Goal: Task Accomplishment & Management: Use online tool/utility

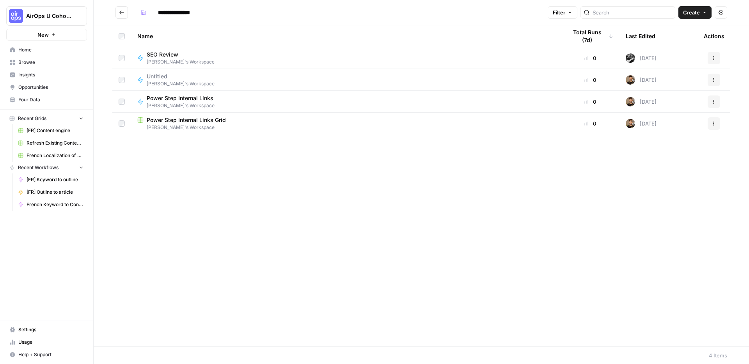
click at [169, 239] on div "Name Total Runs (7d) Last Edited Actions SEO Review [PERSON_NAME]'s Workspace 0…" at bounding box center [422, 186] width 656 height 322
click at [320, 183] on div "Name Total Runs (7d) Last Edited Actions SEO Review [PERSON_NAME]'s Workspace 0…" at bounding box center [422, 186] width 656 height 322
click at [28, 45] on link "Home" at bounding box center [46, 50] width 81 height 12
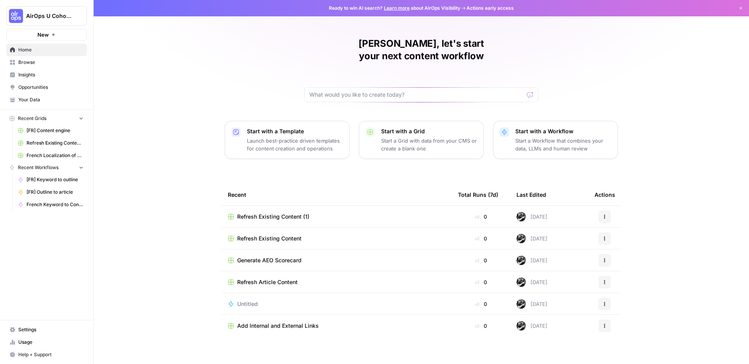
click at [144, 171] on div "[PERSON_NAME], let's start your next content workflow Start with a Template Lau…" at bounding box center [422, 185] width 656 height 371
click at [309, 137] on p "Launch best-practice driven templates for content creation and operations" at bounding box center [295, 145] width 96 height 16
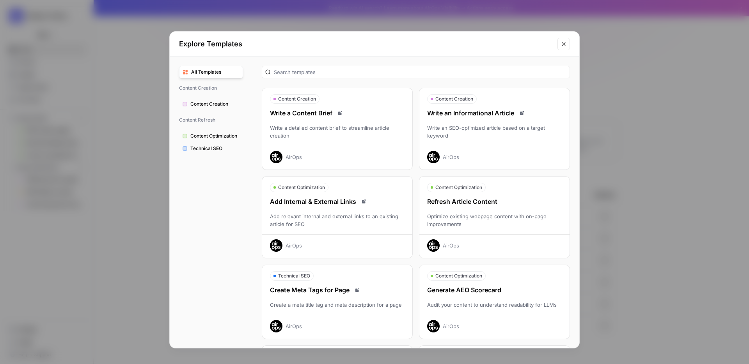
click at [467, 213] on div "Optimize existing webpage content with on-page improvements" at bounding box center [494, 221] width 150 height 16
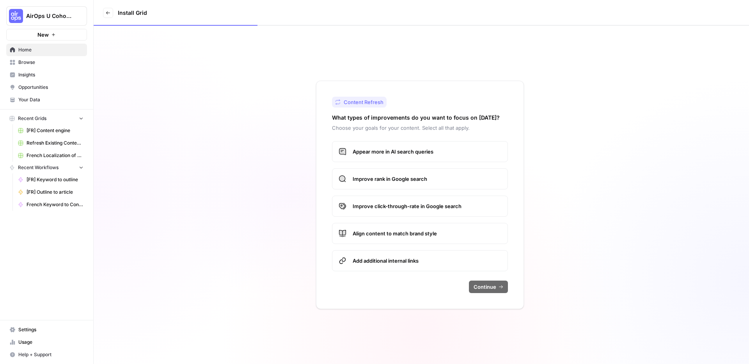
click at [410, 165] on div "Appear more in AI search queries Improve rank in Google search Improve click-th…" at bounding box center [420, 206] width 176 height 130
click at [403, 152] on span "Appear more in AI search queries" at bounding box center [427, 152] width 149 height 8
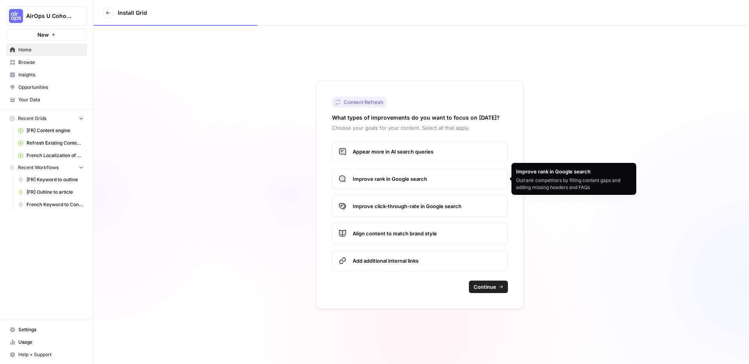
click at [402, 181] on span "Improve rank in Google search" at bounding box center [427, 179] width 149 height 8
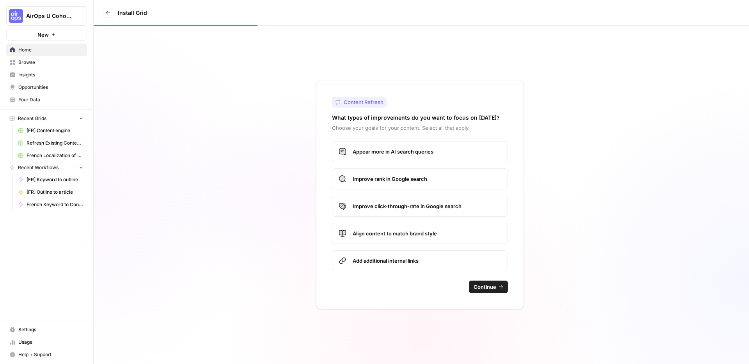
click at [443, 238] on label "Align content to match brand style" at bounding box center [420, 233] width 176 height 21
click at [429, 256] on label "Add additional internal links" at bounding box center [420, 261] width 176 height 21
click at [482, 287] on span "Continue" at bounding box center [485, 287] width 23 height 8
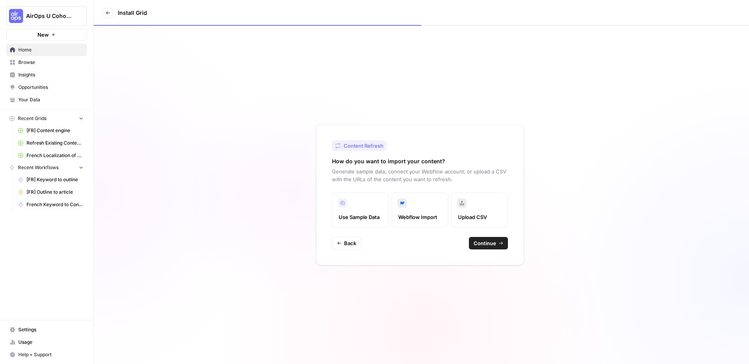
click at [474, 208] on label "Upload CSV" at bounding box center [479, 210] width 57 height 35
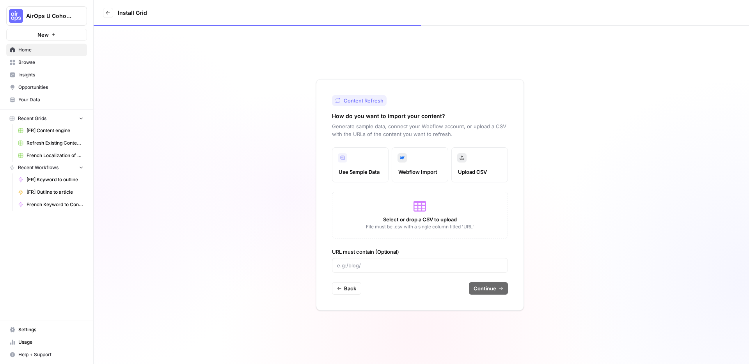
click at [405, 207] on div "Select or drop a CSV to upload File must be .csv with a single column titled 'U…" at bounding box center [420, 215] width 176 height 47
click at [364, 166] on label "Use Sample Data" at bounding box center [360, 164] width 57 height 35
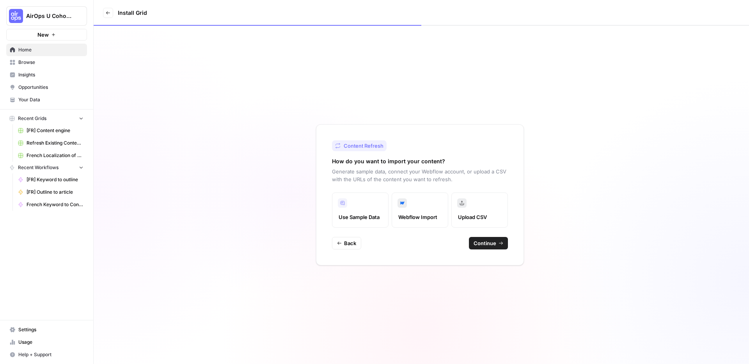
click at [499, 244] on icon "button" at bounding box center [501, 243] width 5 height 5
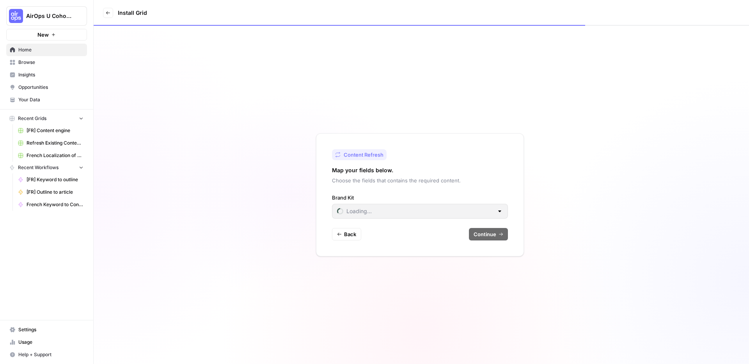
type input "AirDNA ([GEOGRAPHIC_DATA])"
click at [428, 214] on input "Brand Kit" at bounding box center [415, 212] width 156 height 8
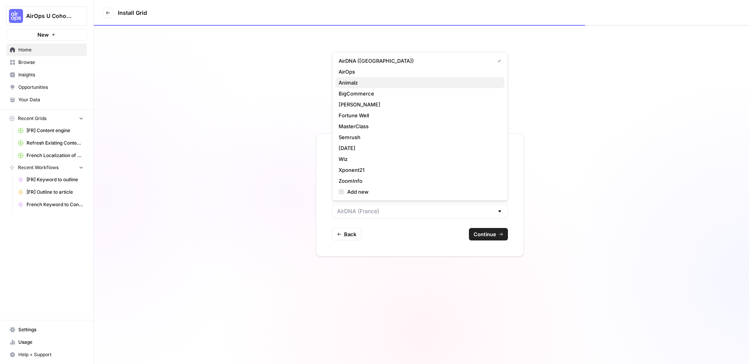
click at [368, 83] on span "Animalz" at bounding box center [419, 83] width 160 height 8
type input "Animalz"
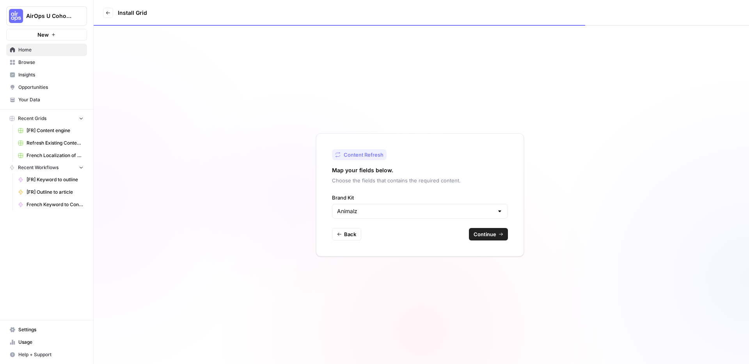
click at [493, 238] on span "Continue" at bounding box center [485, 235] width 23 height 8
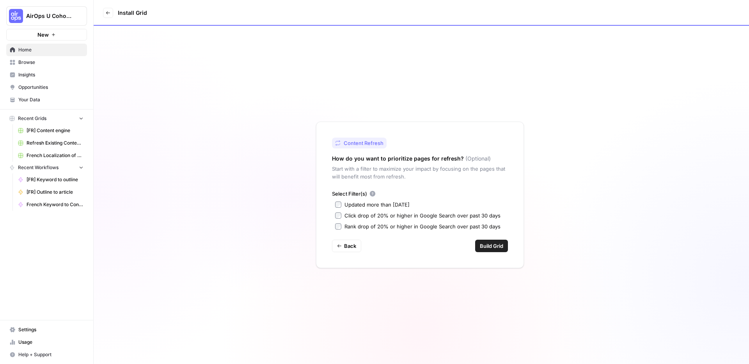
click at [373, 208] on div "Updated more than [DATE]" at bounding box center [377, 205] width 65 height 8
click at [372, 215] on div "Click drop of 20% or higher in Google Search over past 30 days" at bounding box center [423, 216] width 156 height 8
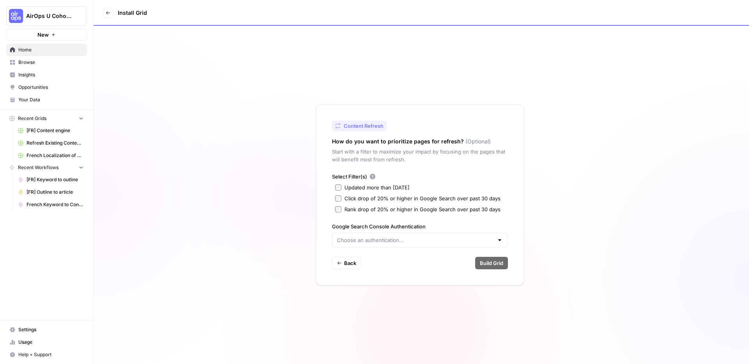
click at [386, 197] on div "Click drop of 20% or higher in Google Search over past 30 days" at bounding box center [423, 199] width 156 height 8
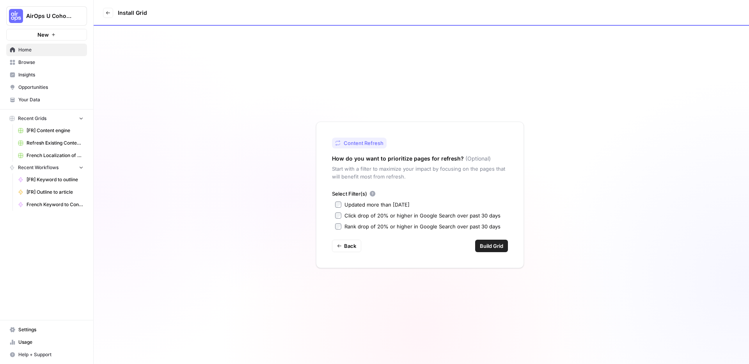
click at [489, 243] on span "Build Grid" at bounding box center [491, 246] width 23 height 8
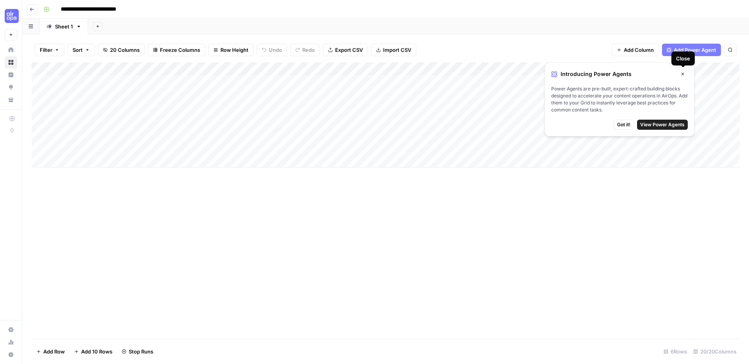
click at [678, 72] on button "Close" at bounding box center [683, 74] width 10 height 10
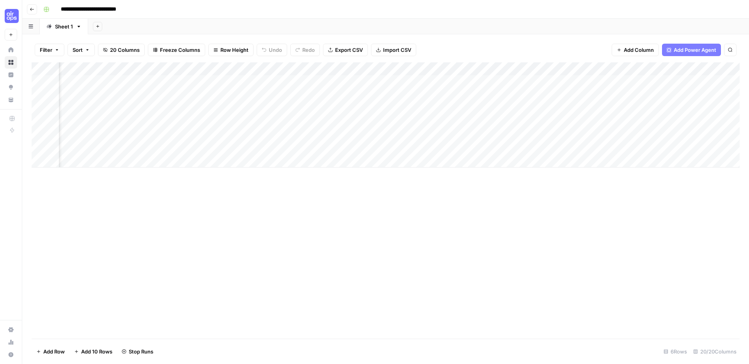
scroll to position [0, 1118]
click at [494, 199] on div "Add Column" at bounding box center [386, 200] width 708 height 277
click at [505, 216] on div "Add Column" at bounding box center [386, 200] width 708 height 277
click at [402, 204] on div "Add Column" at bounding box center [386, 200] width 708 height 277
click at [516, 210] on div "Add Column" at bounding box center [386, 200] width 708 height 277
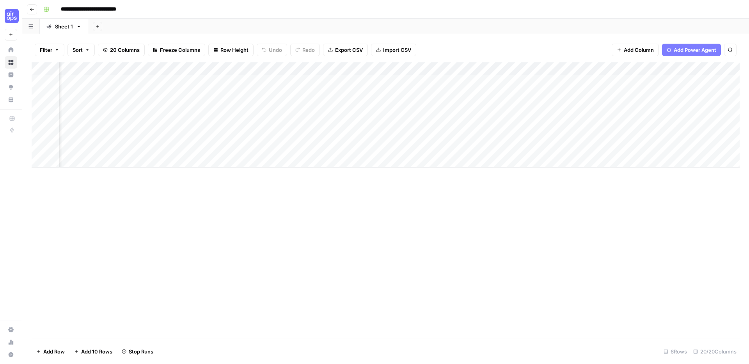
scroll to position [0, 0]
click at [366, 274] on div "Add Column" at bounding box center [386, 200] width 708 height 277
click at [320, 218] on div "Add Column" at bounding box center [386, 200] width 708 height 277
click at [705, 64] on button "Add Column" at bounding box center [718, 69] width 41 height 10
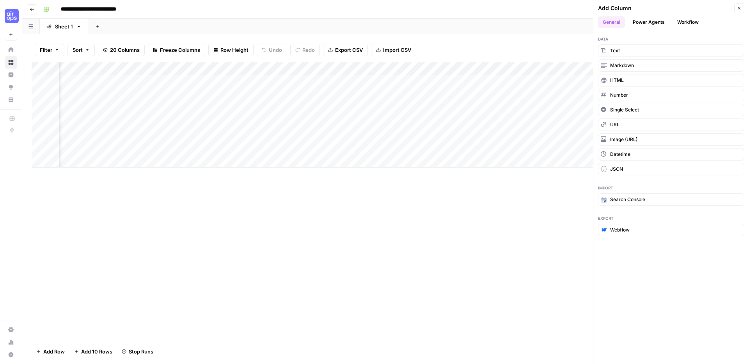
click at [643, 18] on button "Power Agents" at bounding box center [648, 22] width 41 height 12
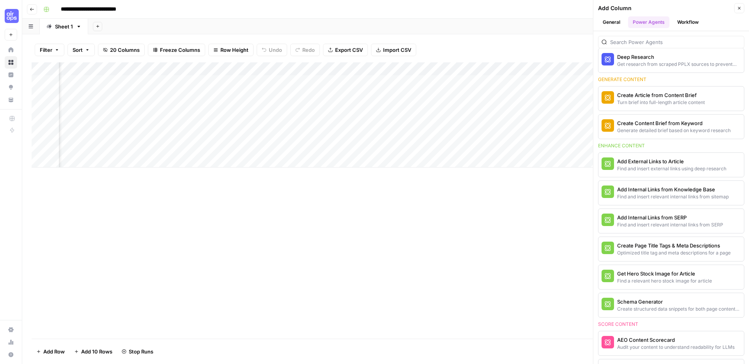
scroll to position [0, 0]
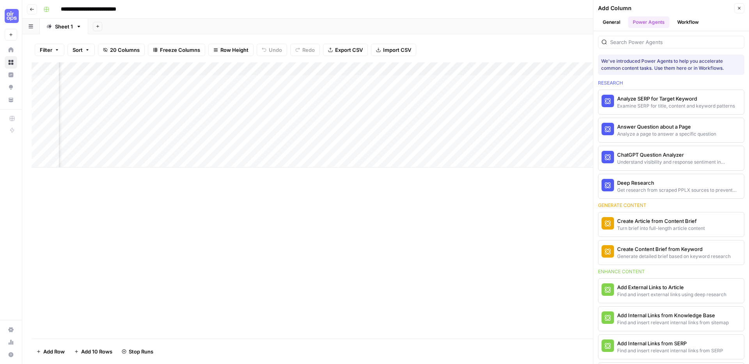
click at [553, 7] on div "**********" at bounding box center [390, 9] width 701 height 12
click at [742, 9] on button "Close" at bounding box center [739, 8] width 10 height 10
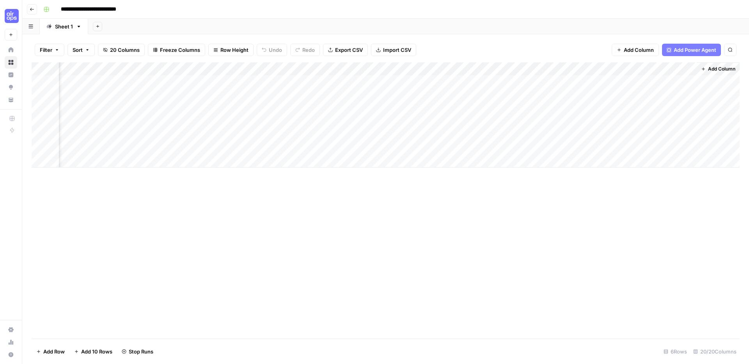
click at [546, 231] on div "Add Column" at bounding box center [386, 200] width 708 height 277
click at [550, 240] on div "Add Column" at bounding box center [386, 200] width 708 height 277
click at [549, 240] on div "Add Column" at bounding box center [386, 200] width 708 height 277
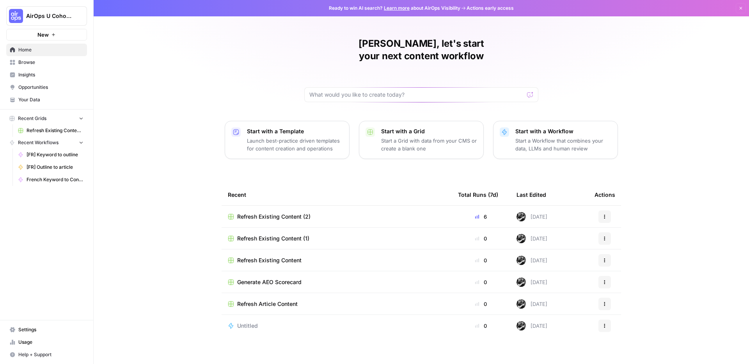
click at [139, 107] on div "[PERSON_NAME], let's start your next content workflow Start with a Template Lau…" at bounding box center [422, 185] width 656 height 371
click at [44, 34] on span "New" at bounding box center [42, 35] width 11 height 8
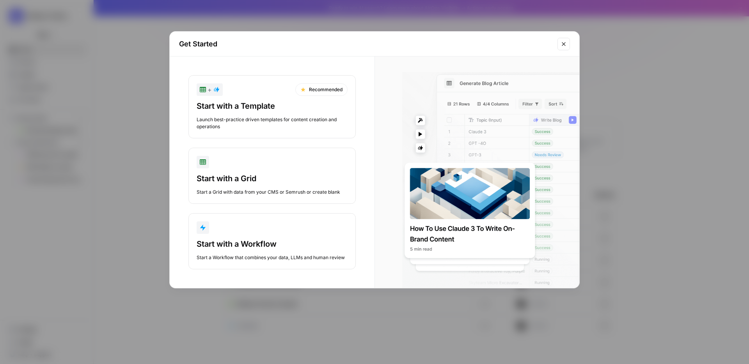
click at [149, 112] on div "Get Started + Recommended Start with a Template Launch best-practice driven tem…" at bounding box center [374, 182] width 749 height 364
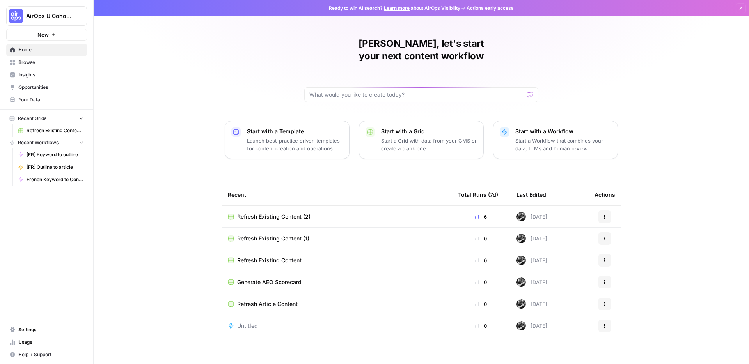
click at [259, 137] on p "Launch best-practice driven templates for content creation and operations" at bounding box center [295, 145] width 96 height 16
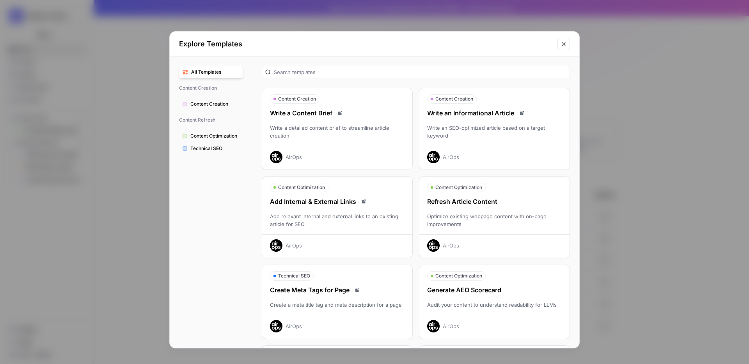
click at [194, 222] on div "All Templates Content Creation Content Creation Content Refresh Content Optimiz…" at bounding box center [211, 203] width 83 height 292
click at [131, 183] on div "Explore Templates All Templates Content Creation Content Creation Content Refre…" at bounding box center [374, 182] width 749 height 364
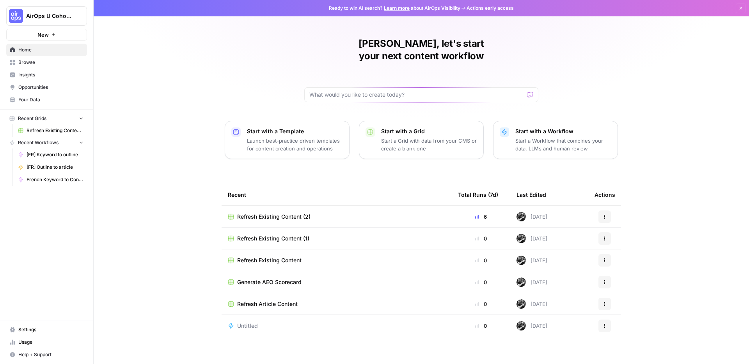
click at [278, 128] on div "Start with a Template Launch best-practice driven templates for content creatio…" at bounding box center [295, 140] width 96 height 25
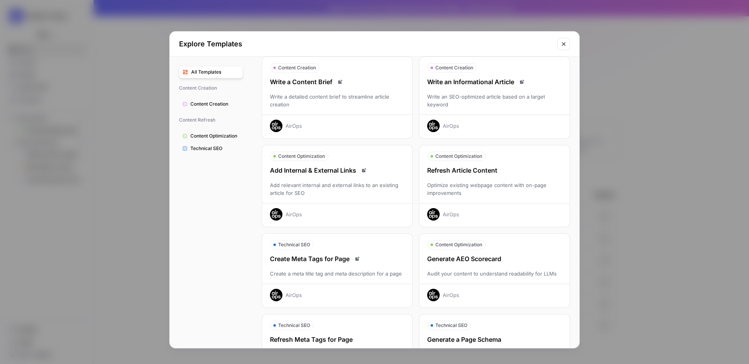
scroll to position [170, 0]
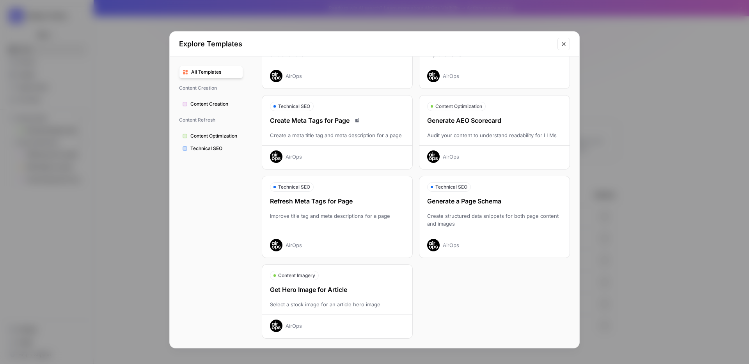
click at [213, 290] on div "All Templates Content Creation Content Creation Content Refresh Content Optimiz…" at bounding box center [211, 203] width 83 height 292
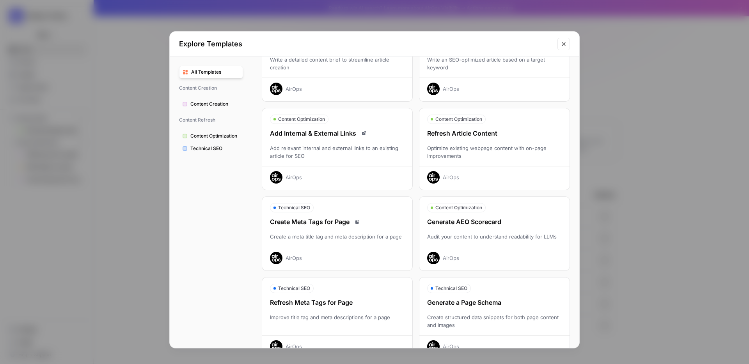
scroll to position [0, 0]
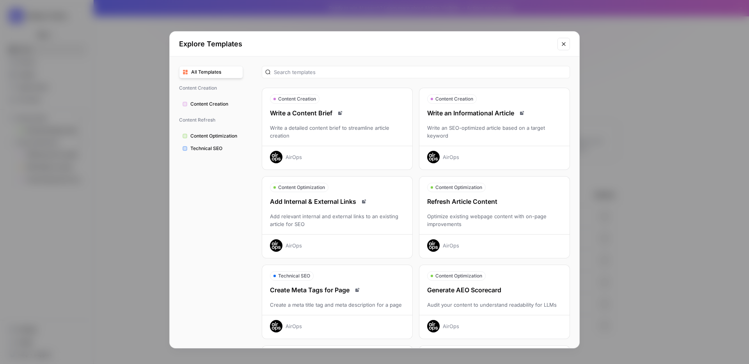
click at [204, 209] on div "All Templates Content Creation Content Creation Content Refresh Content Optimiz…" at bounding box center [211, 203] width 83 height 292
click at [565, 40] on button "Close modal" at bounding box center [564, 44] width 12 height 12
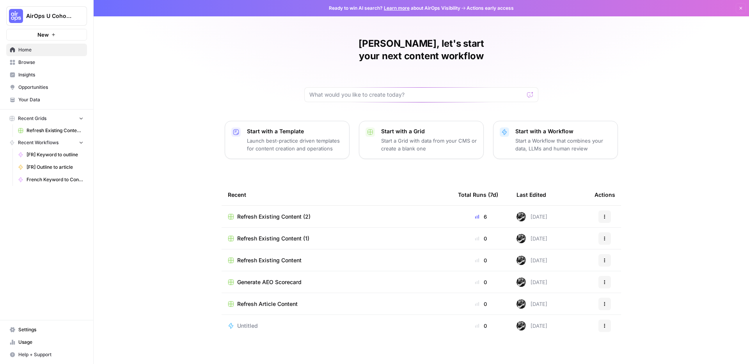
click at [150, 176] on div "[PERSON_NAME], let's start your next content workflow Start with a Template Lau…" at bounding box center [422, 185] width 656 height 371
click at [345, 228] on td "Refresh Existing Content (1)" at bounding box center [337, 238] width 230 height 21
click at [251, 231] on td "Refresh Existing Content (1)" at bounding box center [337, 238] width 230 height 21
click at [253, 235] on span "Refresh Existing Content (1)" at bounding box center [273, 239] width 72 height 8
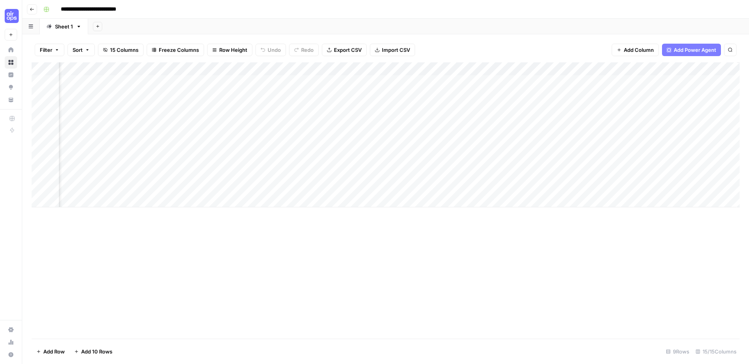
scroll to position [0, 662]
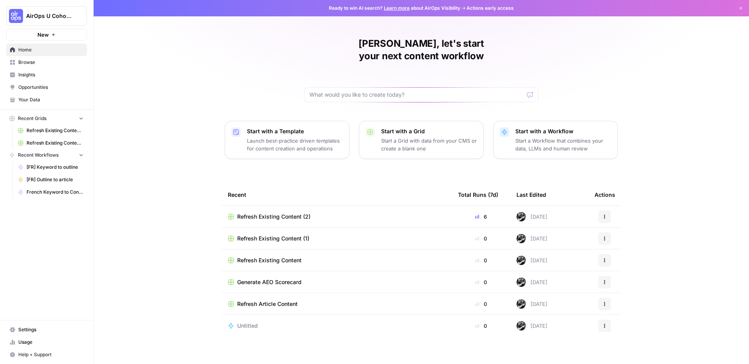
click at [152, 234] on div "[PERSON_NAME], let's start your next content workflow Start with a Template Lau…" at bounding box center [422, 185] width 656 height 371
click at [134, 224] on div "[PERSON_NAME], let's start your next content workflow Start with a Template Lau…" at bounding box center [422, 185] width 656 height 371
click at [142, 262] on div "[PERSON_NAME], let's start your next content workflow Start with a Template Lau…" at bounding box center [422, 185] width 656 height 371
click at [147, 232] on div "[PERSON_NAME], let's start your next content workflow Start with a Template Lau…" at bounding box center [422, 185] width 656 height 371
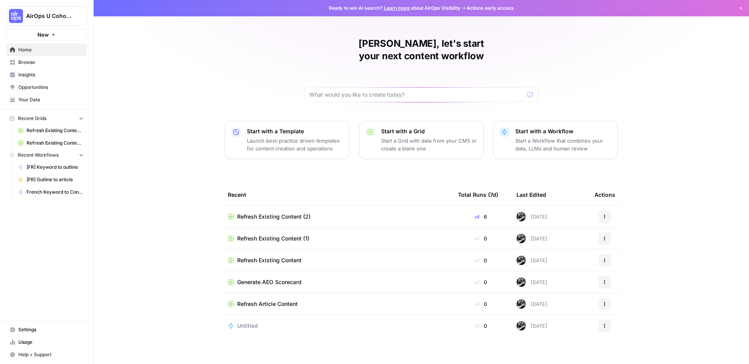
click at [709, 158] on div "[PERSON_NAME], let's start your next content workflow Start with a Template Lau…" at bounding box center [422, 185] width 656 height 371
click at [167, 195] on div "[PERSON_NAME], let's start your next content workflow Start with a Template Lau…" at bounding box center [422, 185] width 656 height 371
click at [171, 176] on div "[PERSON_NAME], let's start your next content workflow Start with a Template Lau…" at bounding box center [422, 185] width 656 height 371
click at [171, 175] on div "[PERSON_NAME], let's start your next content workflow Start with a Template Lau…" at bounding box center [422, 185] width 656 height 371
click at [269, 279] on span "Generate AEO Scorecard" at bounding box center [269, 283] width 64 height 8
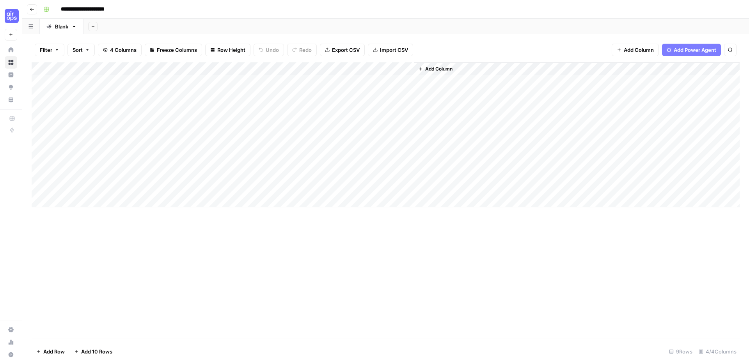
click at [228, 70] on div "Add Column" at bounding box center [386, 134] width 708 height 145
click at [259, 286] on div "Add Column" at bounding box center [386, 200] width 708 height 277
click at [367, 358] on footer "Add Row Add 10 Rows 9 Rows 4/4 Columns" at bounding box center [386, 351] width 708 height 25
click at [377, 250] on div "Add Column" at bounding box center [386, 200] width 708 height 277
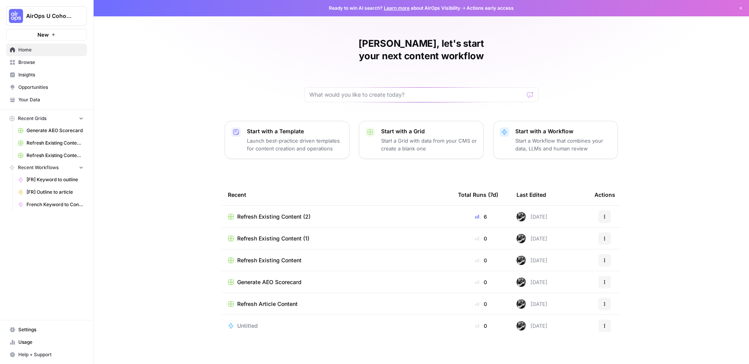
click at [146, 191] on div "[PERSON_NAME], let's start your next content workflow Start with a Template Lau…" at bounding box center [422, 185] width 656 height 371
click at [694, 192] on div "[PERSON_NAME], let's start your next content workflow Start with a Template Lau…" at bounding box center [422, 185] width 656 height 371
click at [190, 169] on div "[PERSON_NAME], let's start your next content workflow Start with a Template Lau…" at bounding box center [422, 185] width 656 height 371
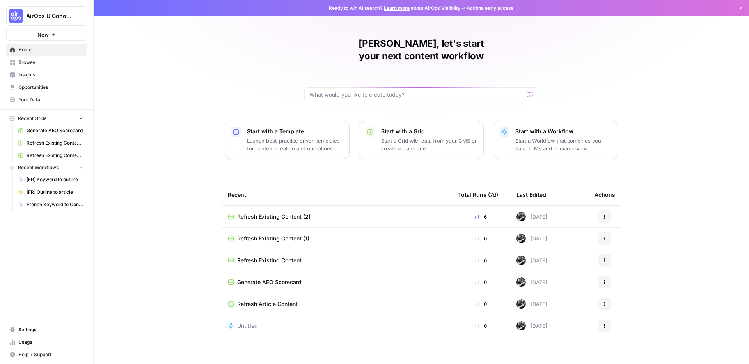
click at [190, 169] on div "[PERSON_NAME], let's start your next content workflow Start with a Template Lau…" at bounding box center [422, 185] width 656 height 371
click at [155, 169] on div "[PERSON_NAME], let's start your next content workflow Start with a Template Lau…" at bounding box center [422, 185] width 656 height 371
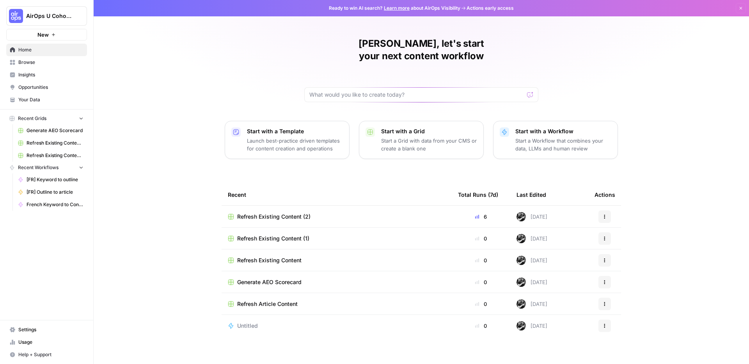
drag, startPoint x: 154, startPoint y: 206, endPoint x: 154, endPoint y: 290, distance: 83.9
click at [154, 288] on div "[PERSON_NAME], let's start your next content workflow Start with a Template Lau…" at bounding box center [422, 185] width 656 height 371
click at [154, 289] on div "[PERSON_NAME], let's start your next content workflow Start with a Template Lau…" at bounding box center [422, 185] width 656 height 371
drag, startPoint x: 161, startPoint y: 213, endPoint x: 158, endPoint y: 295, distance: 82.4
click at [158, 293] on div "[PERSON_NAME], let's start your next content workflow Start with a Template Lau…" at bounding box center [422, 185] width 656 height 371
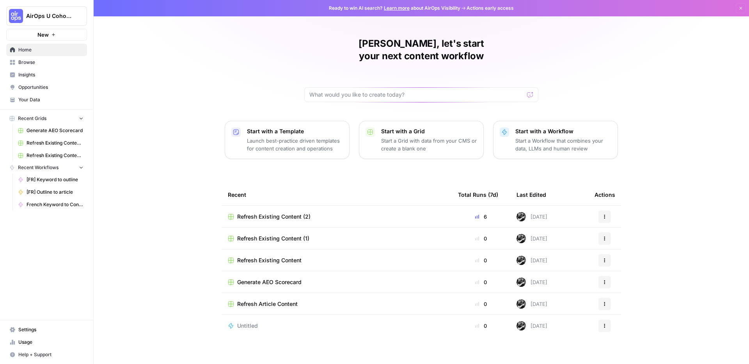
click at [158, 295] on div "[PERSON_NAME], let's start your next content workflow Start with a Template Lau…" at bounding box center [422, 185] width 656 height 371
drag, startPoint x: 172, startPoint y: 184, endPoint x: 179, endPoint y: 291, distance: 107.1
click at [179, 291] on div "[PERSON_NAME], let's start your next content workflow Start with a Template Lau…" at bounding box center [422, 185] width 656 height 371
drag, startPoint x: 165, startPoint y: 222, endPoint x: 164, endPoint y: 269, distance: 47.6
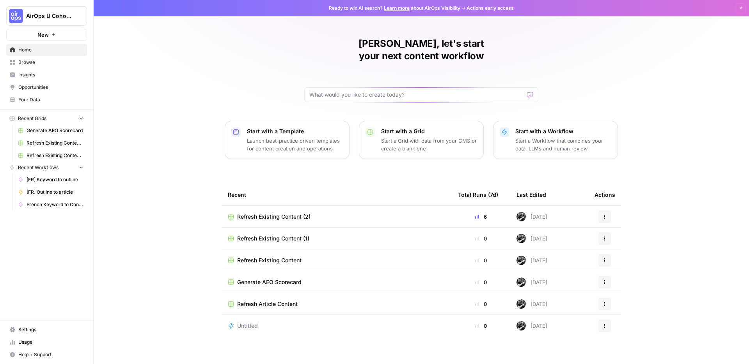
click at [164, 263] on div "[PERSON_NAME], let's start your next content workflow Start with a Template Lau…" at bounding box center [422, 185] width 656 height 371
click at [164, 269] on div "[PERSON_NAME], let's start your next content workflow Start with a Template Lau…" at bounding box center [422, 185] width 656 height 371
click at [158, 174] on div "[PERSON_NAME], let's start your next content workflow Start with a Template Lau…" at bounding box center [422, 185] width 656 height 371
click at [174, 155] on div "[PERSON_NAME], let's start your next content workflow Start with a Template Lau…" at bounding box center [422, 185] width 656 height 371
click at [180, 126] on div "[PERSON_NAME], let's start your next content workflow Start with a Template Lau…" at bounding box center [422, 185] width 656 height 371
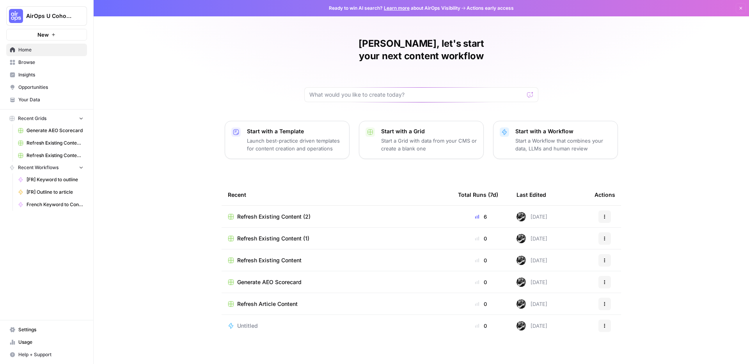
click at [674, 62] on div "[PERSON_NAME], let's start your next content workflow Start with a Template Lau…" at bounding box center [422, 185] width 656 height 371
click at [249, 34] on div "[PERSON_NAME], let's start your next content workflow Start with a Template Lau…" at bounding box center [422, 185] width 656 height 371
click at [740, 7] on icon "button" at bounding box center [741, 8] width 5 height 5
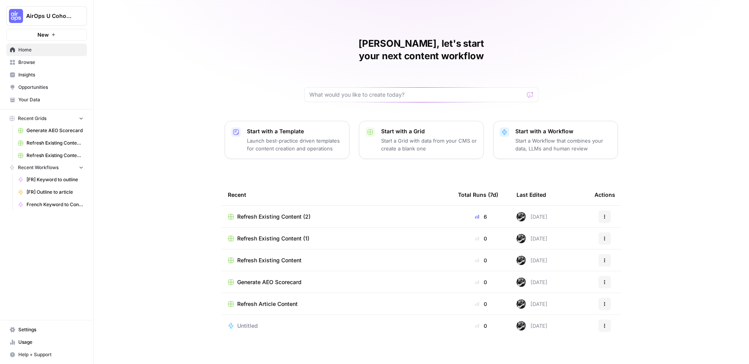
click at [649, 45] on div "[PERSON_NAME], let's start your next content workflow Start with a Template Lau…" at bounding box center [422, 185] width 656 height 371
click at [695, 136] on div "[PERSON_NAME], let's start your next content workflow Start with a Template Lau…" at bounding box center [422, 185] width 656 height 371
